Goal: Find specific page/section: Locate item on page

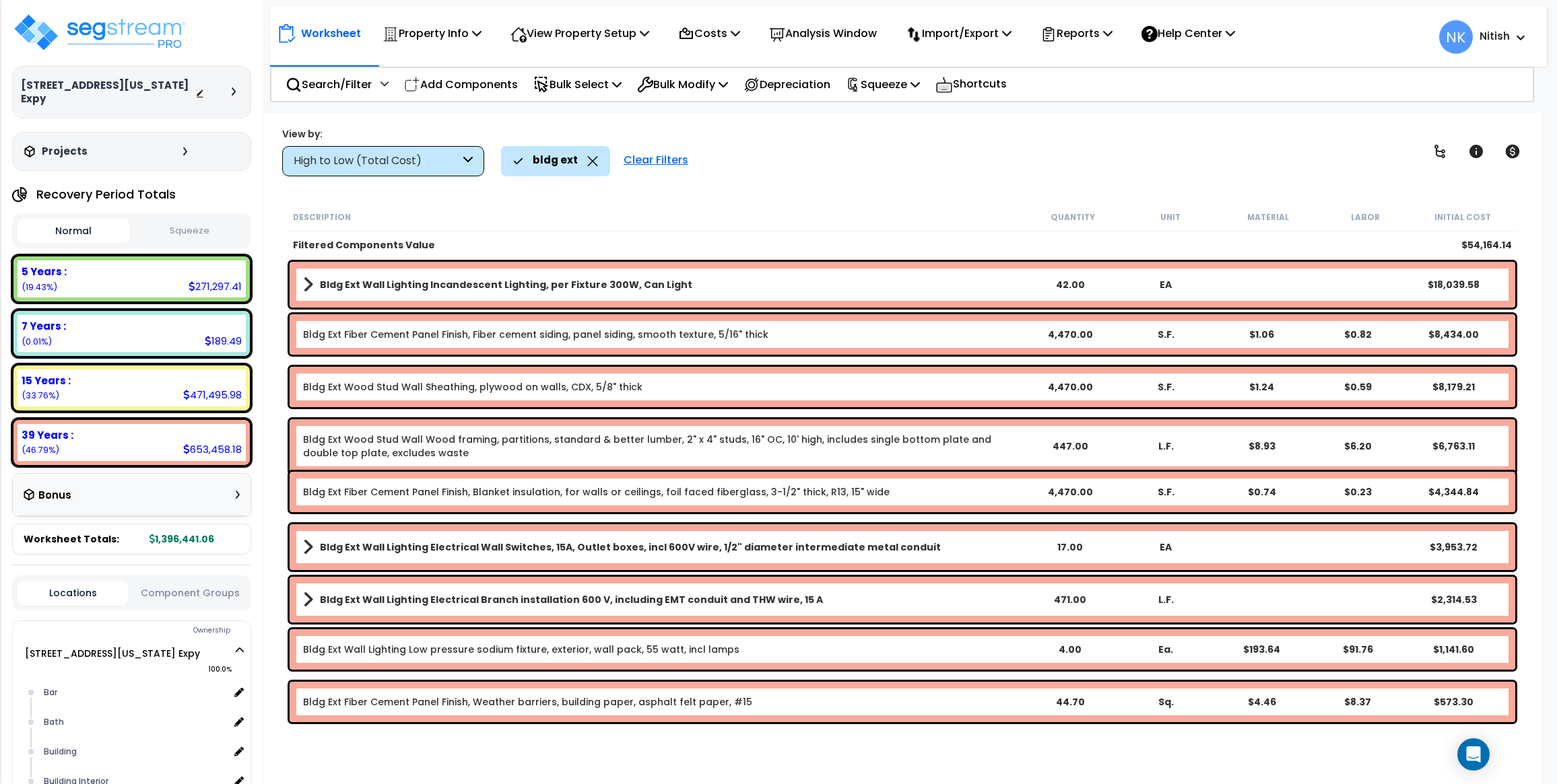
scroll to position [11, 0]
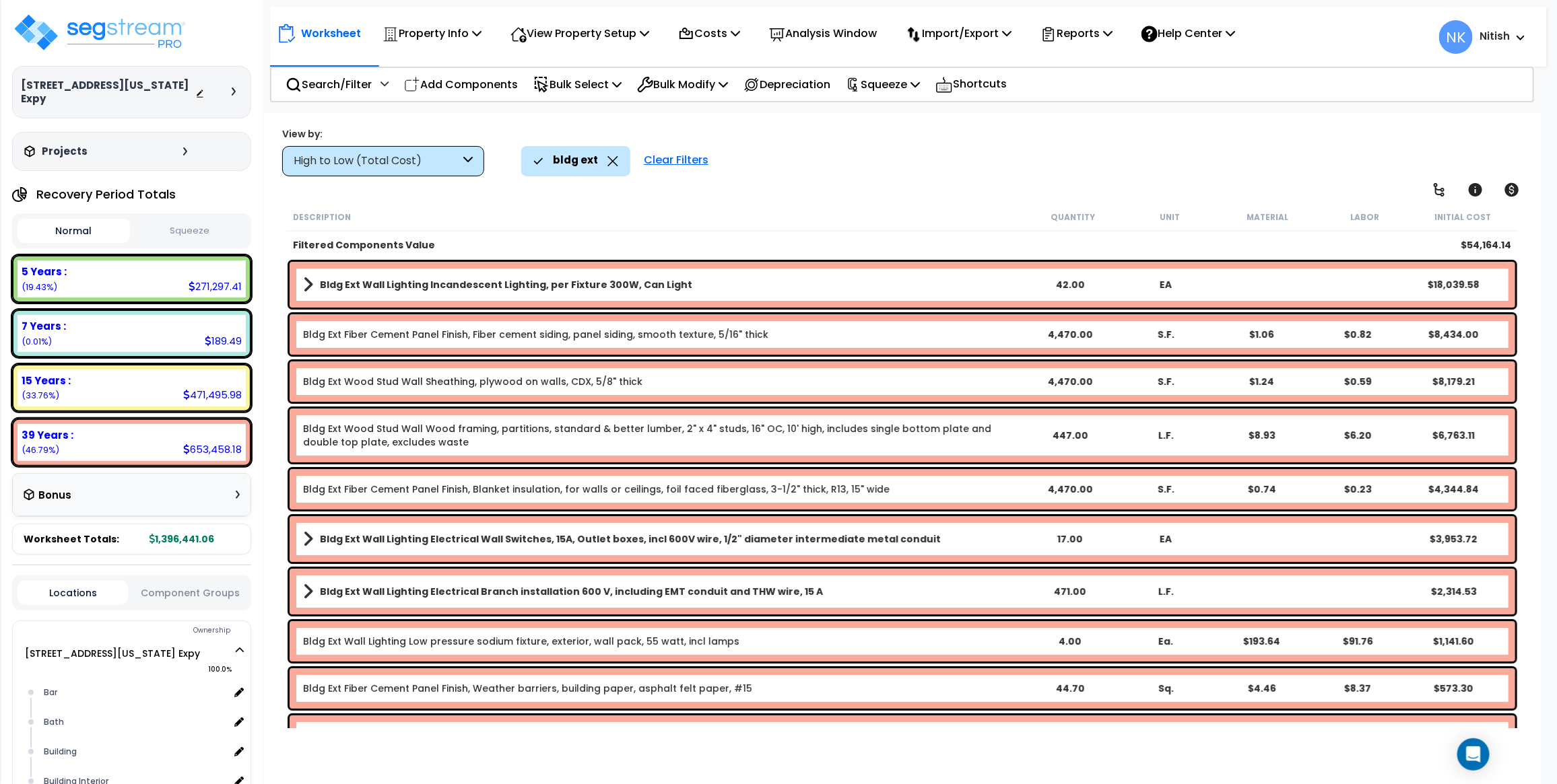
click at [608, 160] on icon at bounding box center [613, 161] width 11 height 10
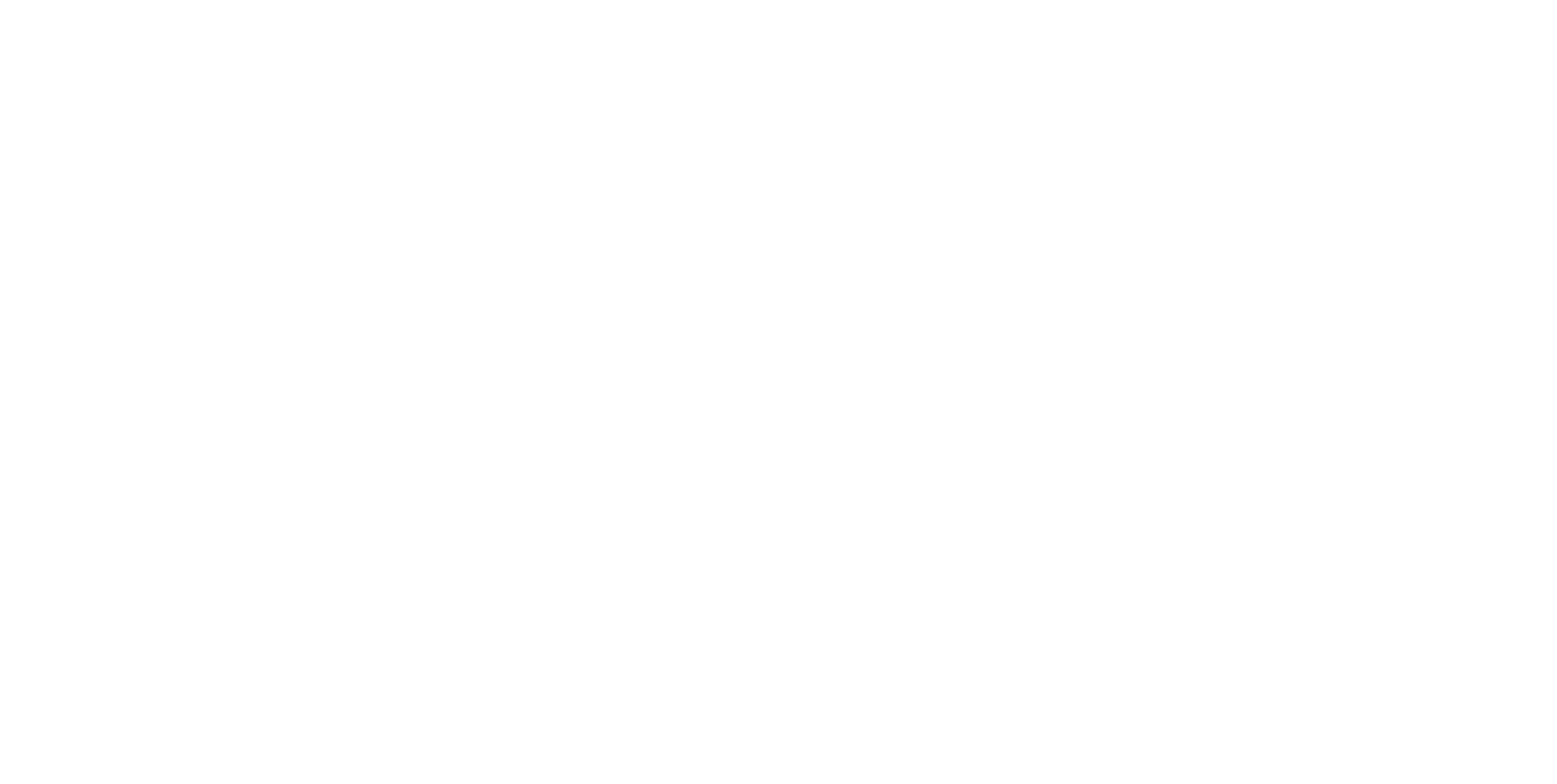
scroll to position [11, 0]
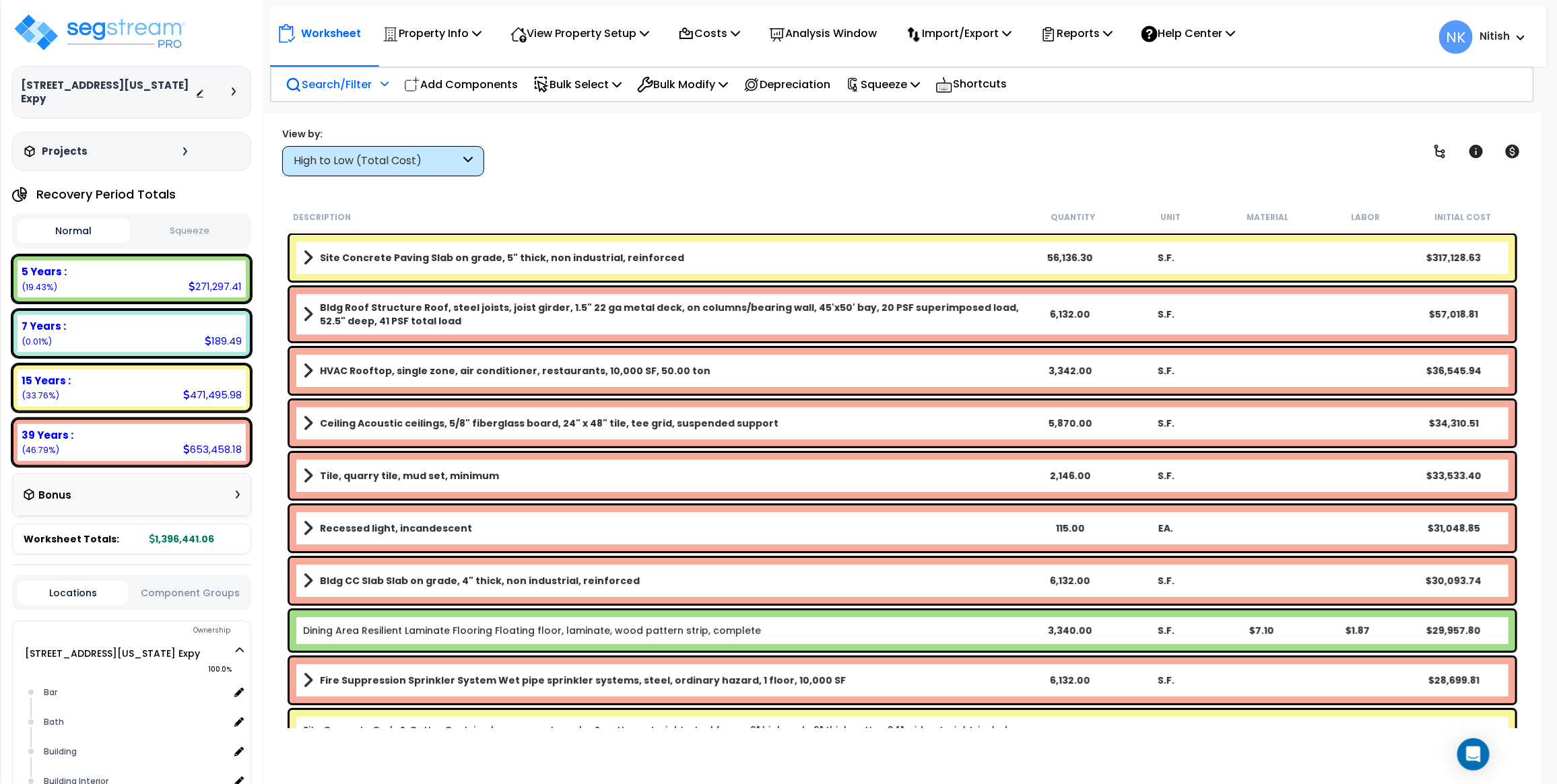
click at [336, 82] on p "Search/Filter" at bounding box center [328, 84] width 86 height 18
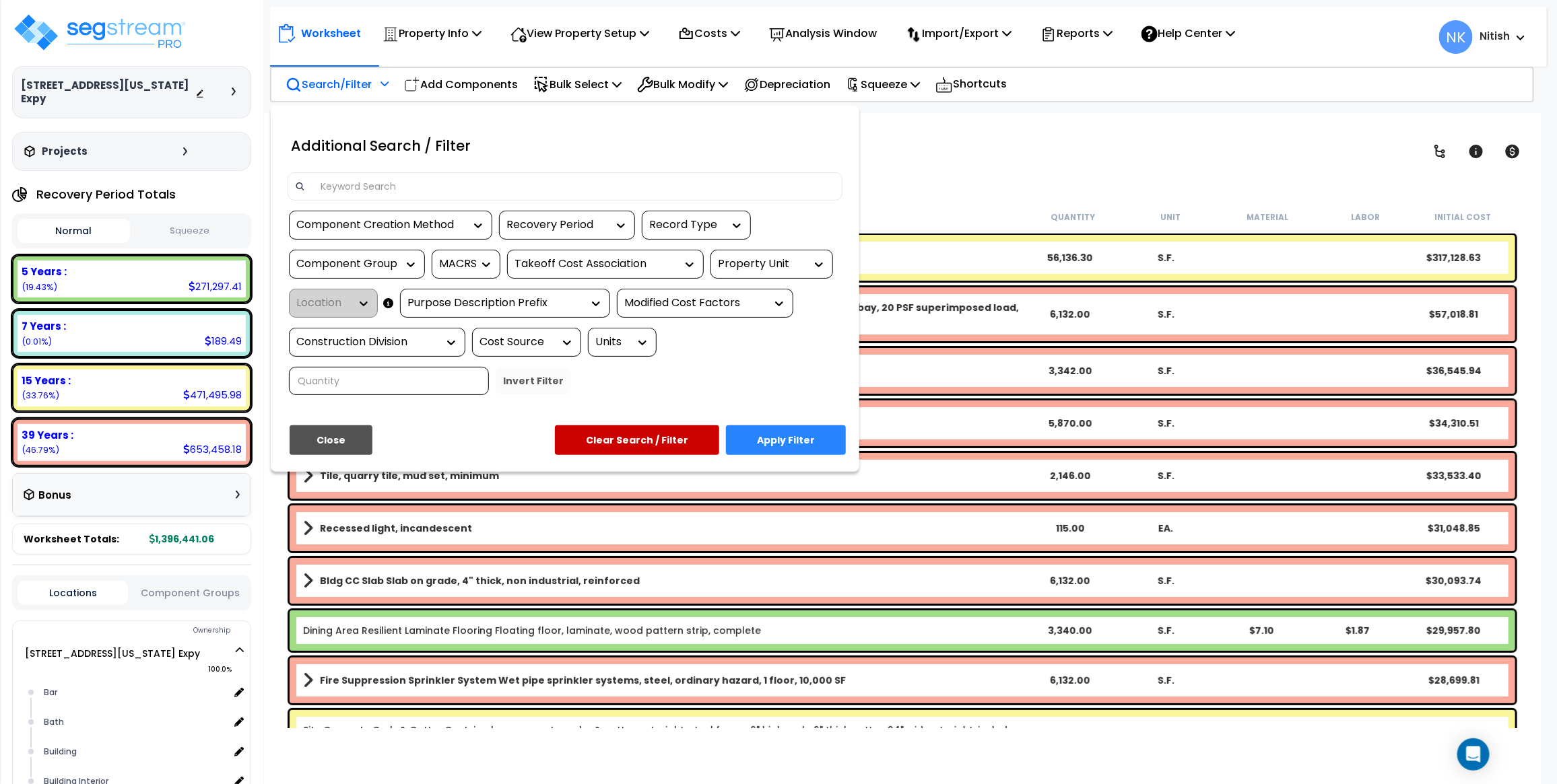
click at [355, 186] on input at bounding box center [574, 187] width 523 height 20
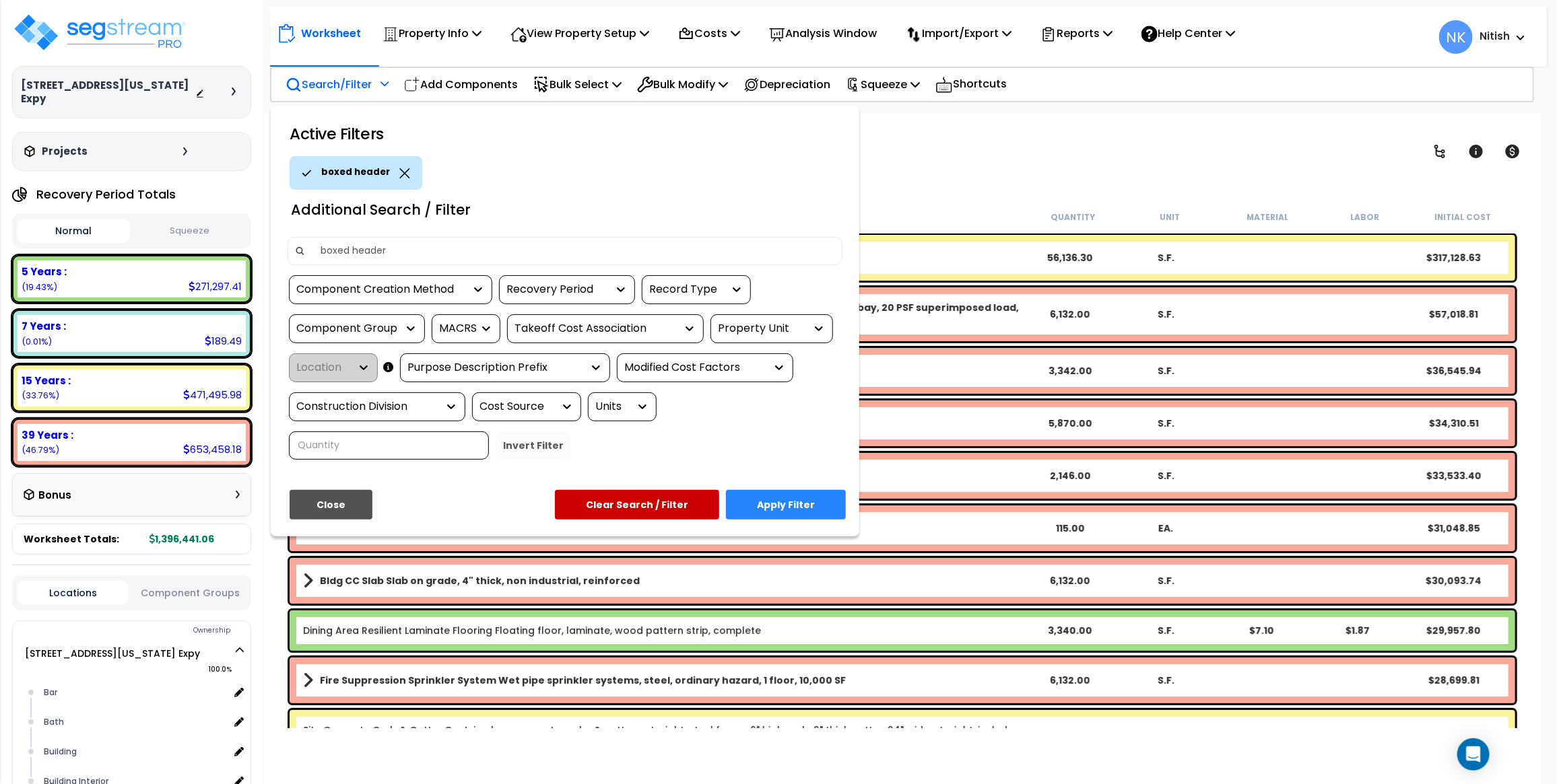
type input "boxed header"
click at [811, 493] on button "Apply Filter" at bounding box center [786, 505] width 120 height 30
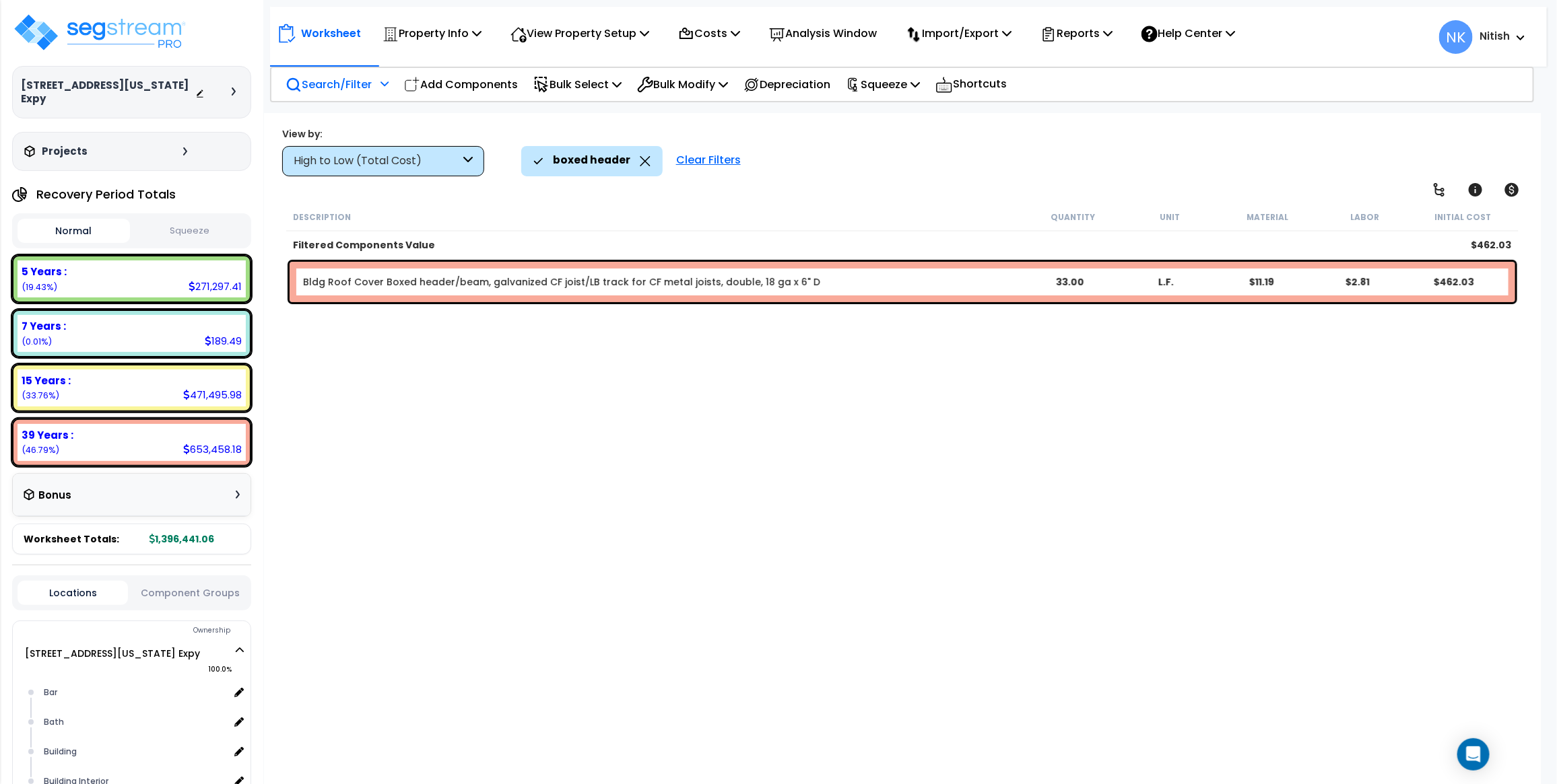
click at [429, 291] on div "Bldg Roof Cover Boxed header/beam, galvanized CF joist/LB track for CF metal jo…" at bounding box center [902, 282] width 1226 height 40
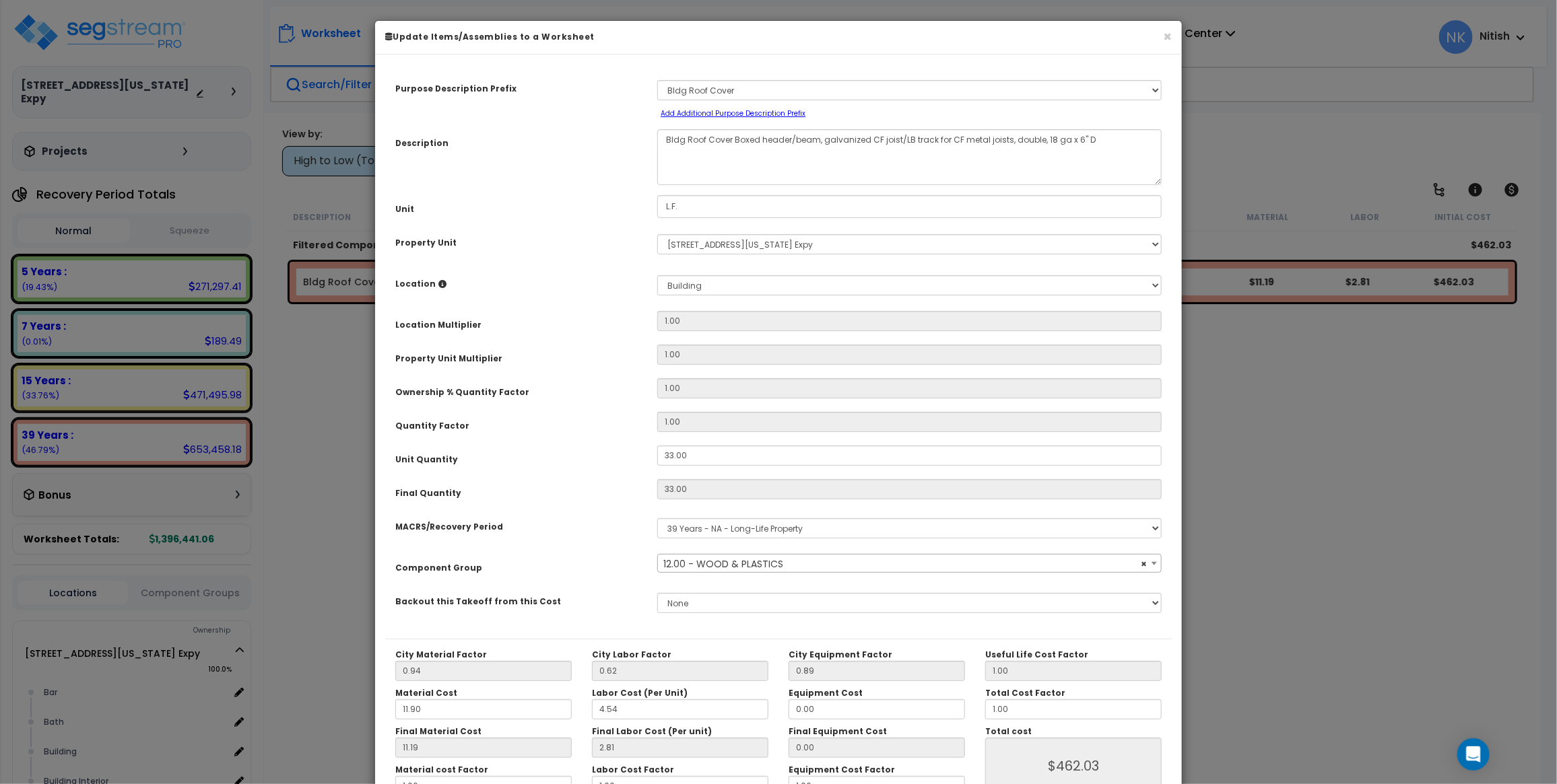
select select "57245"
click at [1458, 429] on div "× Update Items/Assemblies to a Worksheet Purpose Description Prefix Select A/V …" at bounding box center [778, 392] width 1557 height 784
